Goal: Find contact information: Find contact information

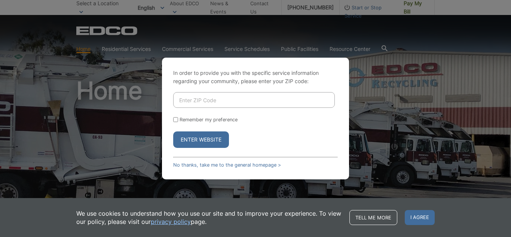
click at [205, 143] on button "Enter Website" at bounding box center [201, 139] width 56 height 16
click at [216, 92] on input "Enter ZIP Code" at bounding box center [254, 100] width 162 height 16
type input "92507"
click at [173, 131] on button "Enter Website" at bounding box center [201, 139] width 56 height 16
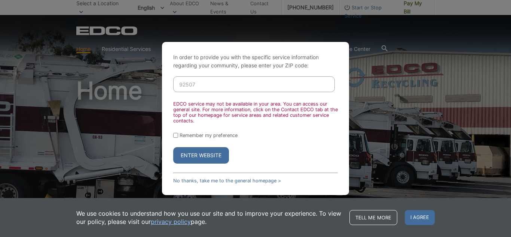
click at [198, 92] on form "92507 EDCO service may not be available in your area. You can access our genera…" at bounding box center [255, 119] width 165 height 87
click at [174, 137] on input "Remember my preference" at bounding box center [175, 135] width 5 height 5
checkbox input "true"
click at [181, 150] on button "Enter Website" at bounding box center [201, 155] width 56 height 16
click at [205, 83] on input "92507" at bounding box center [254, 84] width 162 height 16
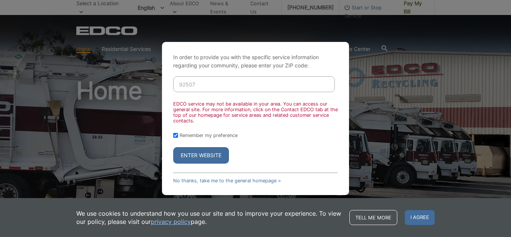
click at [205, 83] on input "92507" at bounding box center [254, 84] width 162 height 16
drag, startPoint x: 192, startPoint y: 146, endPoint x: 191, endPoint y: 150, distance: 4.2
click at [191, 150] on form "92507 EDCO service may not be available in your area. You can access our genera…" at bounding box center [255, 119] width 165 height 87
click at [191, 150] on button "Enter Website" at bounding box center [201, 155] width 56 height 16
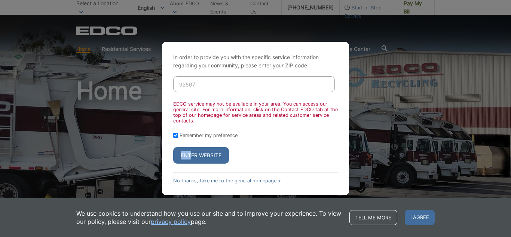
click at [191, 150] on button "Enter Website" at bounding box center [201, 155] width 56 height 16
click at [286, 15] on div "In order to provide you with the specific service information regarding your co…" at bounding box center [255, 118] width 511 height 237
click at [286, 8] on div "In order to provide you with the specific service information regarding your co…" at bounding box center [255, 118] width 511 height 237
click at [238, 183] on div "In order to provide you with the specific service information regarding your co…" at bounding box center [255, 118] width 187 height 153
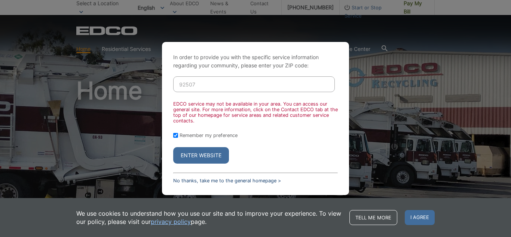
click at [238, 180] on link "No thanks, take me to the general homepage >" at bounding box center [227, 181] width 108 height 6
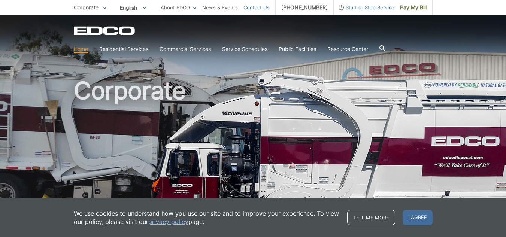
click at [265, 11] on link "Contact Us" at bounding box center [256, 7] width 26 height 8
